Goal: Navigation & Orientation: Go to known website

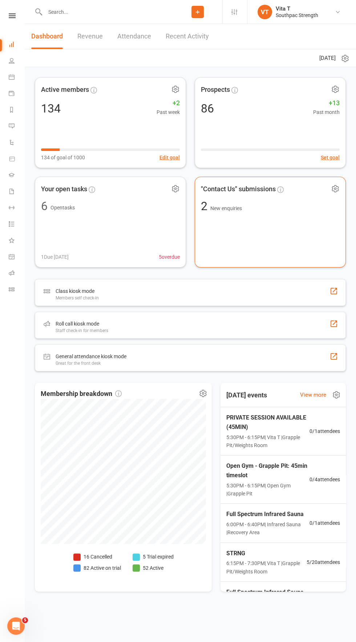
click at [286, 215] on div ""Contact Us" submissions 2 New enquiries" at bounding box center [270, 222] width 151 height 91
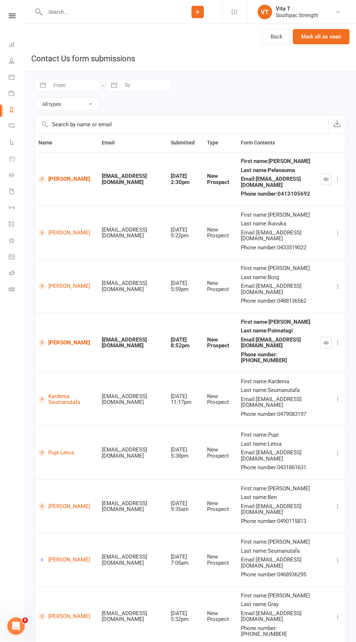
click at [348, 177] on div "Navigate forward to interact with the calendar and select a date. Press the que…" at bounding box center [190, 403] width 331 height 662
click at [329, 178] on icon "button" at bounding box center [325, 178] width 5 height 5
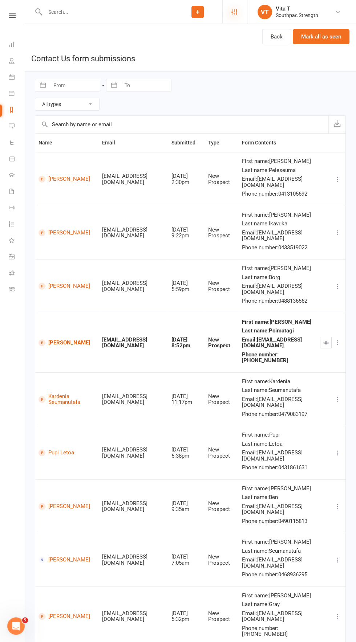
click at [232, 12] on icon at bounding box center [234, 12] width 6 height 6
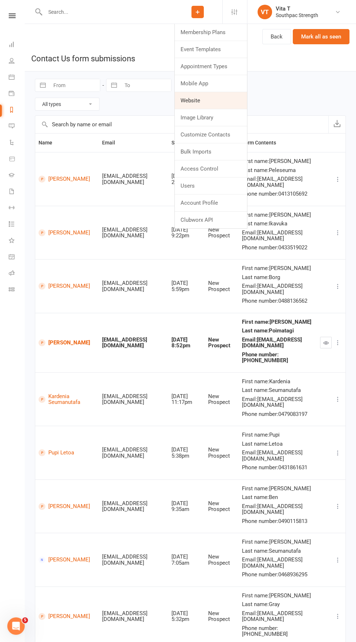
click at [197, 102] on link "Website" at bounding box center [211, 100] width 72 height 17
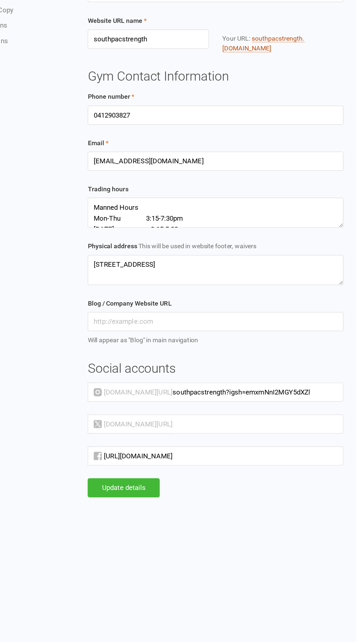
click at [315, 111] on link "southpacstrength .clubworx.com" at bounding box center [281, 115] width 65 height 14
